Goal: Find contact information: Find contact information

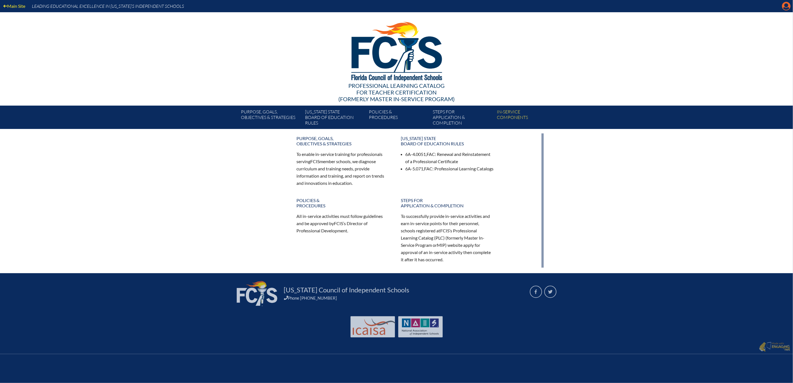
click at [785, 8] on icon "Manage account" at bounding box center [786, 6] width 9 height 9
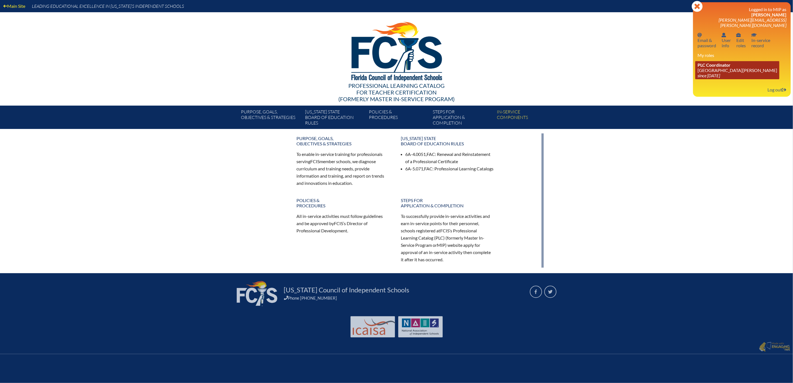
click at [711, 79] on link "PLC Coordinator Mount Dora Christian Academy since 2024 Jun 30" at bounding box center [737, 70] width 84 height 18
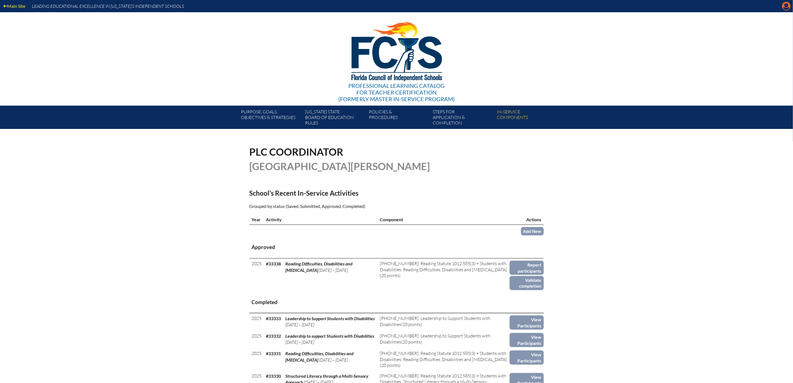
click at [787, 9] on icon at bounding box center [786, 6] width 9 height 9
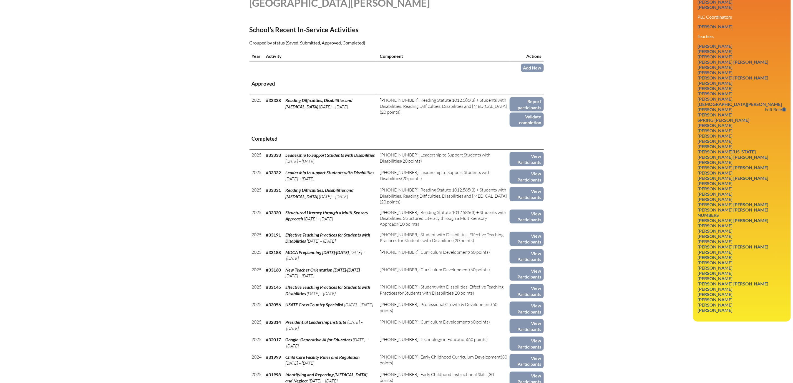
scroll to position [167, 0]
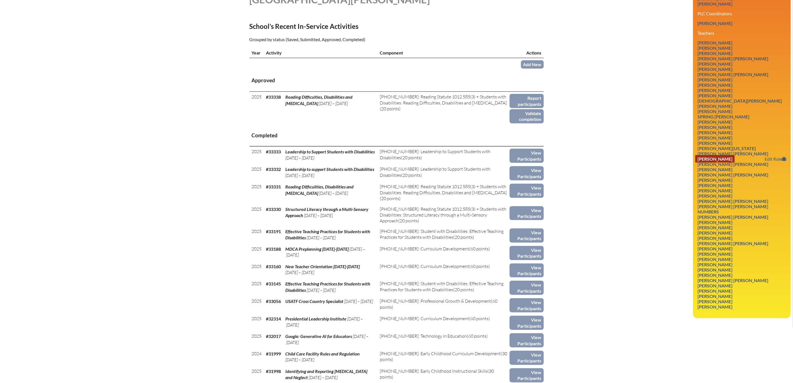
click at [717, 162] on link "[PERSON_NAME]" at bounding box center [714, 158] width 39 height 7
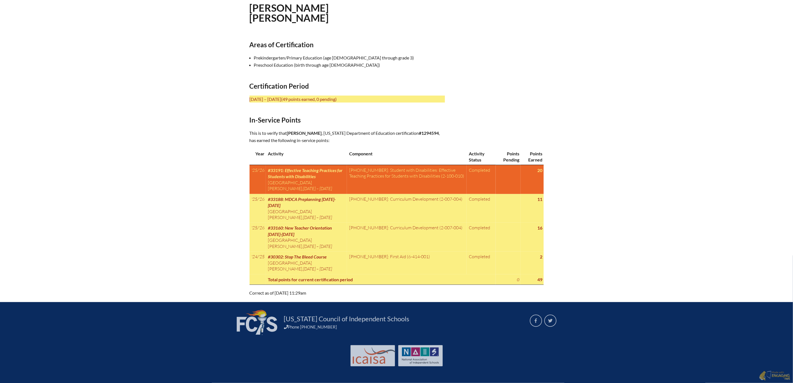
scroll to position [278, 0]
